Goal: Check status: Check status

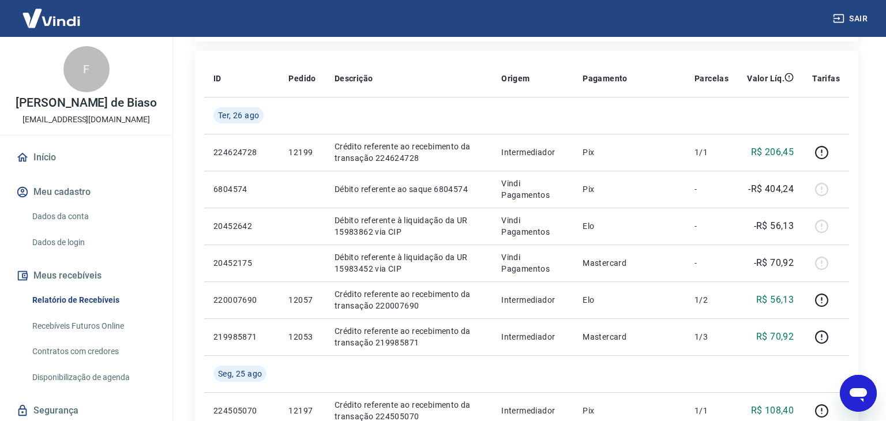
scroll to position [37, 0]
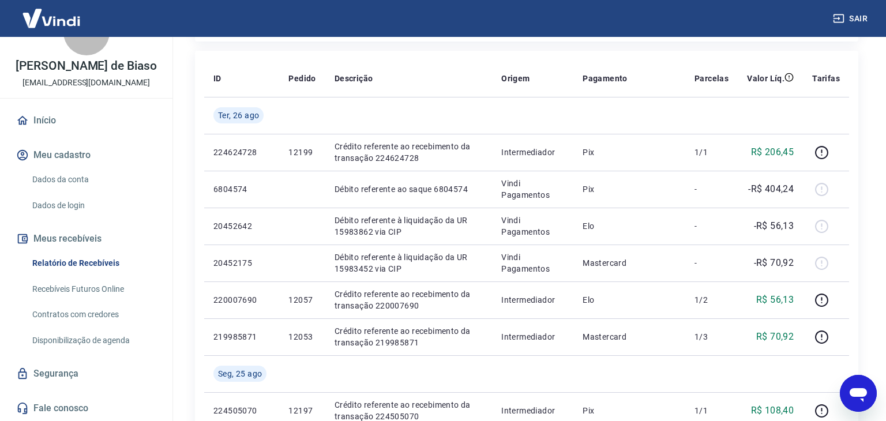
click at [87, 263] on link "Relatório de Recebíveis" at bounding box center [93, 264] width 131 height 24
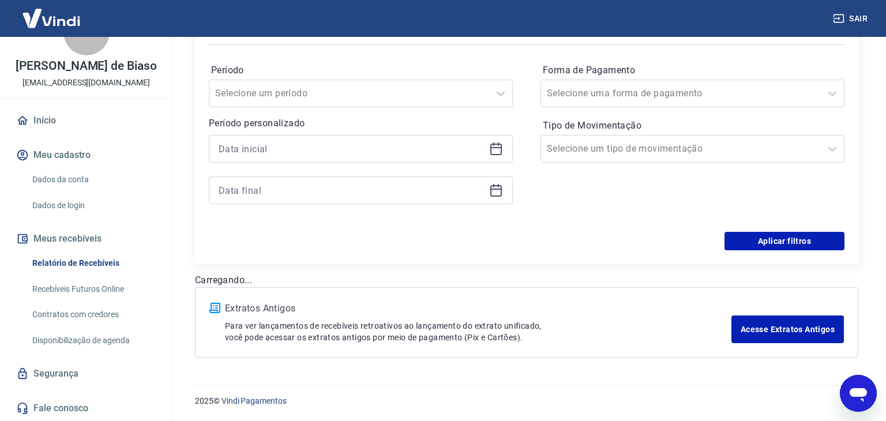
scroll to position [172, 0]
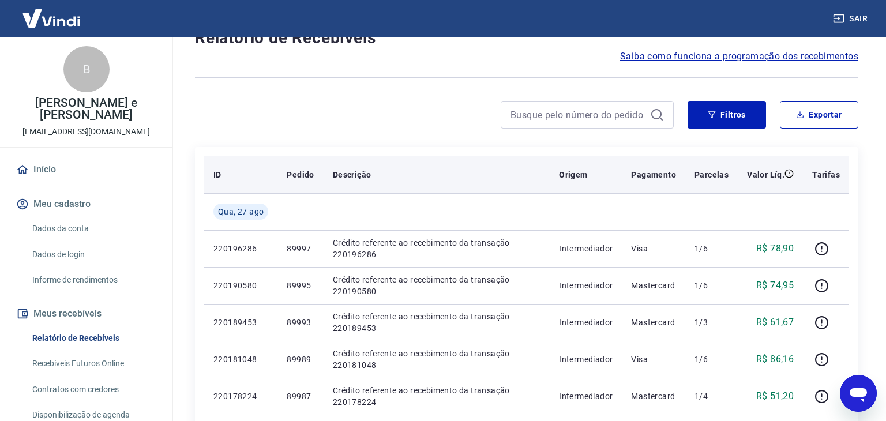
scroll to position [100, 0]
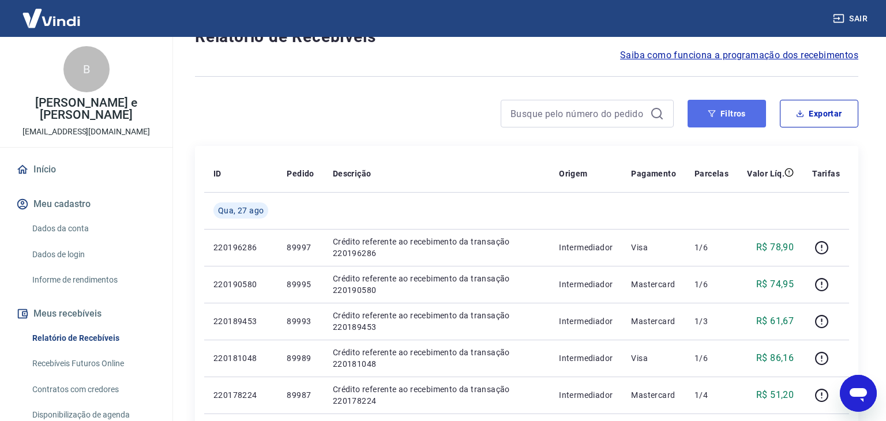
click at [714, 121] on button "Filtros" at bounding box center [727, 114] width 78 height 28
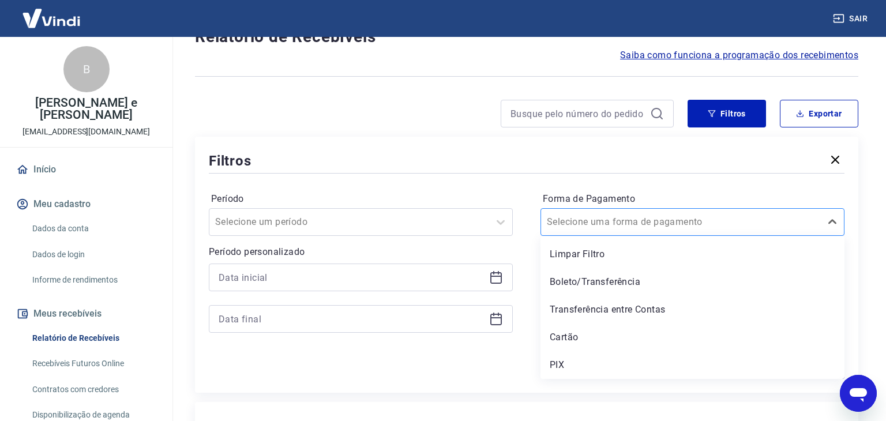
click at [589, 216] on input "Forma de Pagamento" at bounding box center [605, 222] width 117 height 14
click at [567, 368] on div "PIX" at bounding box center [693, 365] width 304 height 23
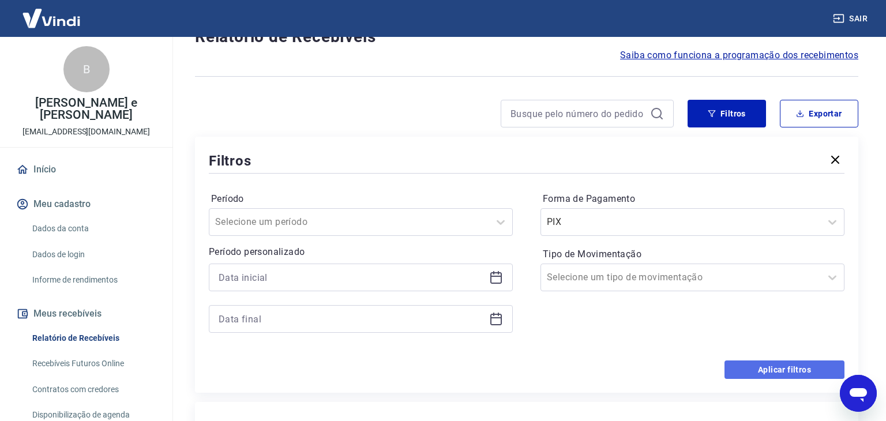
click at [754, 375] on button "Aplicar filtros" at bounding box center [785, 370] width 120 height 18
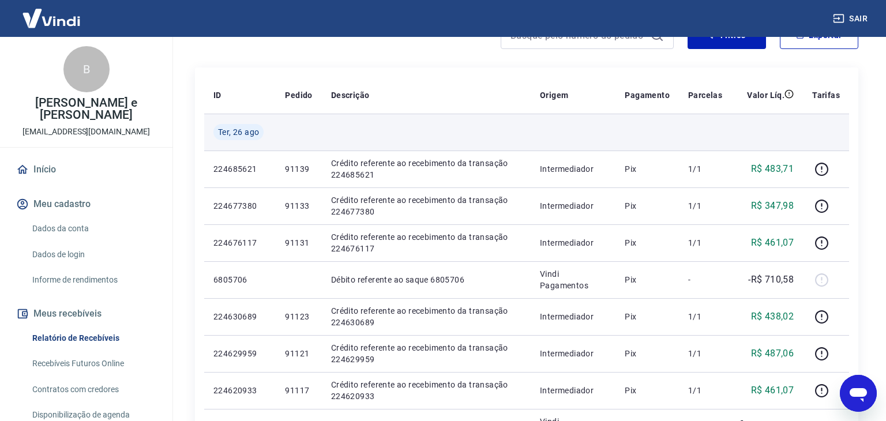
scroll to position [185, 0]
